Goal: Information Seeking & Learning: Learn about a topic

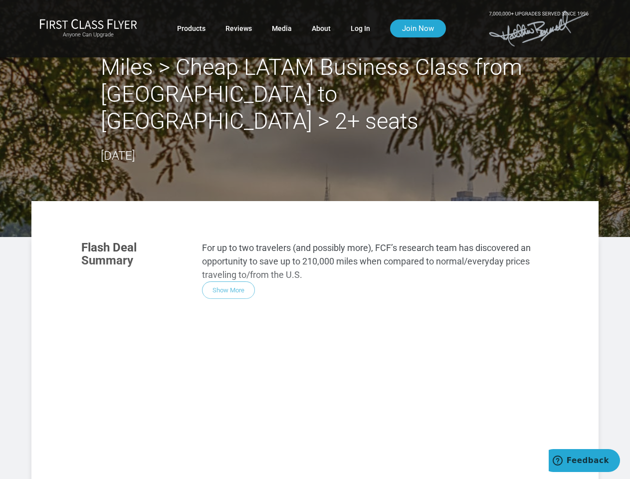
click at [315, 239] on div "Flash Deal Summary For up to two travelers (and possibly more), FCF’s research …" at bounding box center [314, 372] width 487 height 282
click at [315, 326] on div "Flash Deal Summary For up to two travelers (and possibly more), FCF’s research …" at bounding box center [314, 372] width 487 height 282
click at [228, 263] on div "Flash Deal Summary For up to two travelers (and possibly more), FCF’s research …" at bounding box center [314, 372] width 487 height 282
click at [142, 403] on div "Flash Deal Summary For up to two travelers (and possibly more), FCF’s research …" at bounding box center [314, 372] width 487 height 282
click at [223, 403] on div "Flash Deal Summary For up to two travelers (and possibly more), FCF’s research …" at bounding box center [314, 372] width 487 height 282
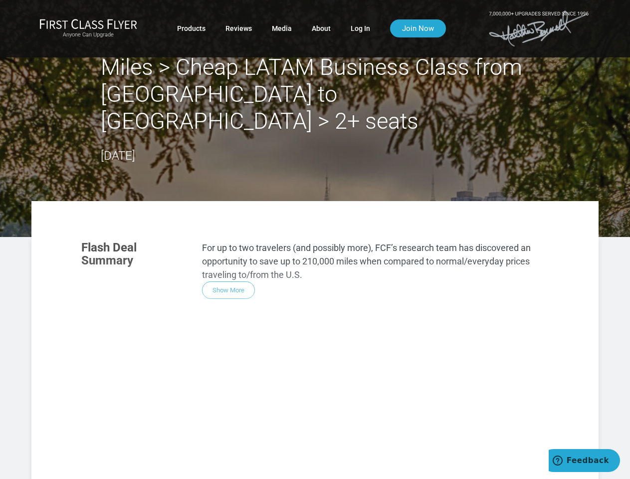
click at [305, 403] on div "Flash Deal Summary For up to two travelers (and possibly more), FCF’s research …" at bounding box center [314, 372] width 487 height 282
click at [223, 455] on div "Flash Deal Summary For up to two travelers (and possibly more), FCF’s research …" at bounding box center [314, 372] width 487 height 282
click at [476, 469] on div "Flash Deal Summary For up to two travelers (and possibly more), FCF’s research …" at bounding box center [314, 372] width 487 height 282
click at [584, 460] on span "Feedback" at bounding box center [588, 460] width 42 height 9
